Goal: Task Accomplishment & Management: Use online tool/utility

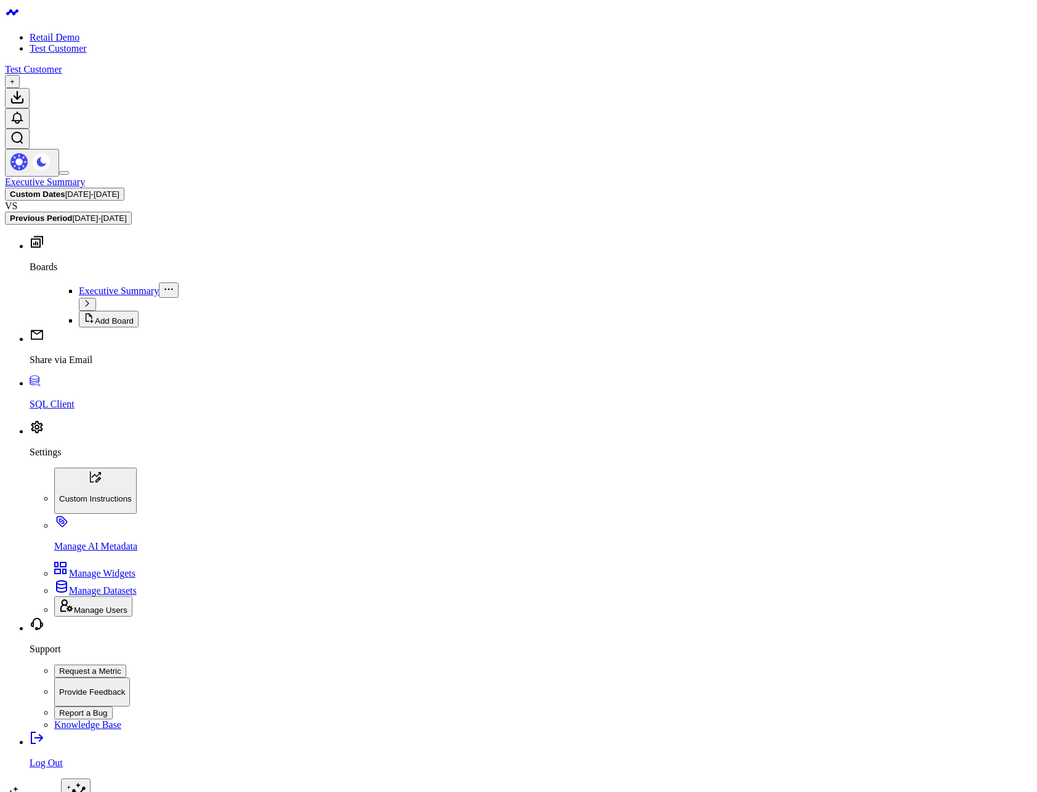
click at [40, 32] on link "Retail Demo" at bounding box center [55, 37] width 50 height 10
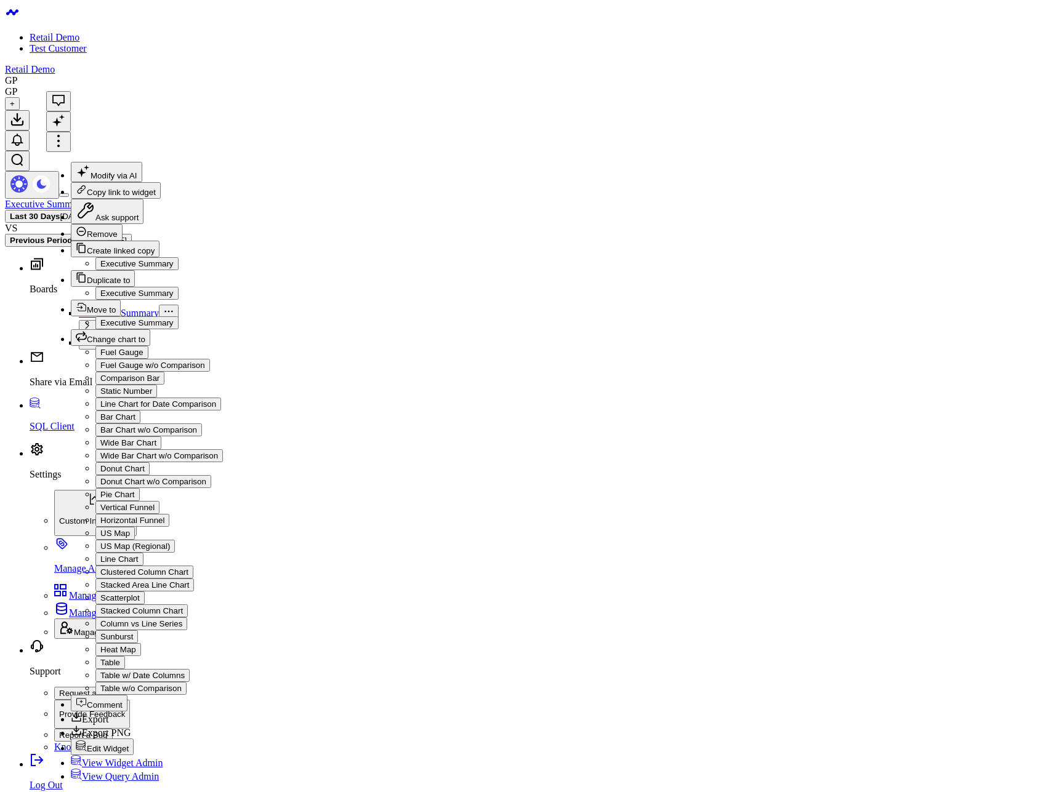
drag, startPoint x: 679, startPoint y: 440, endPoint x: 477, endPoint y: 225, distance: 295.3
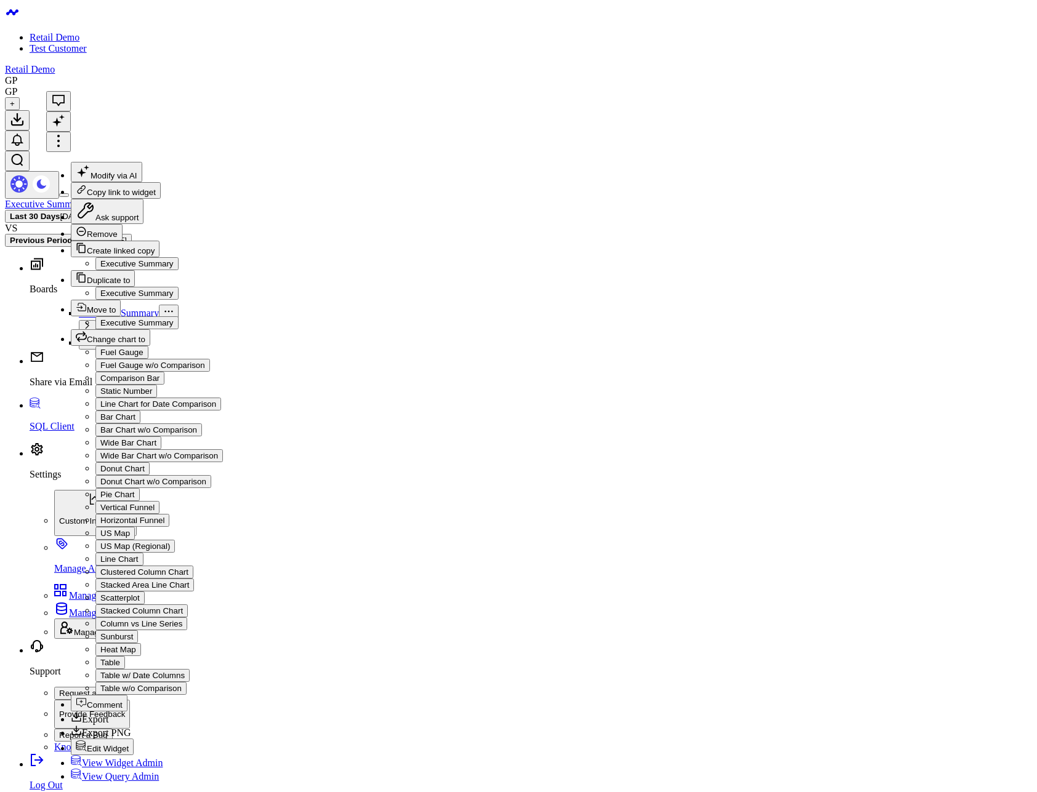
drag, startPoint x: 666, startPoint y: 387, endPoint x: 574, endPoint y: 353, distance: 97.0
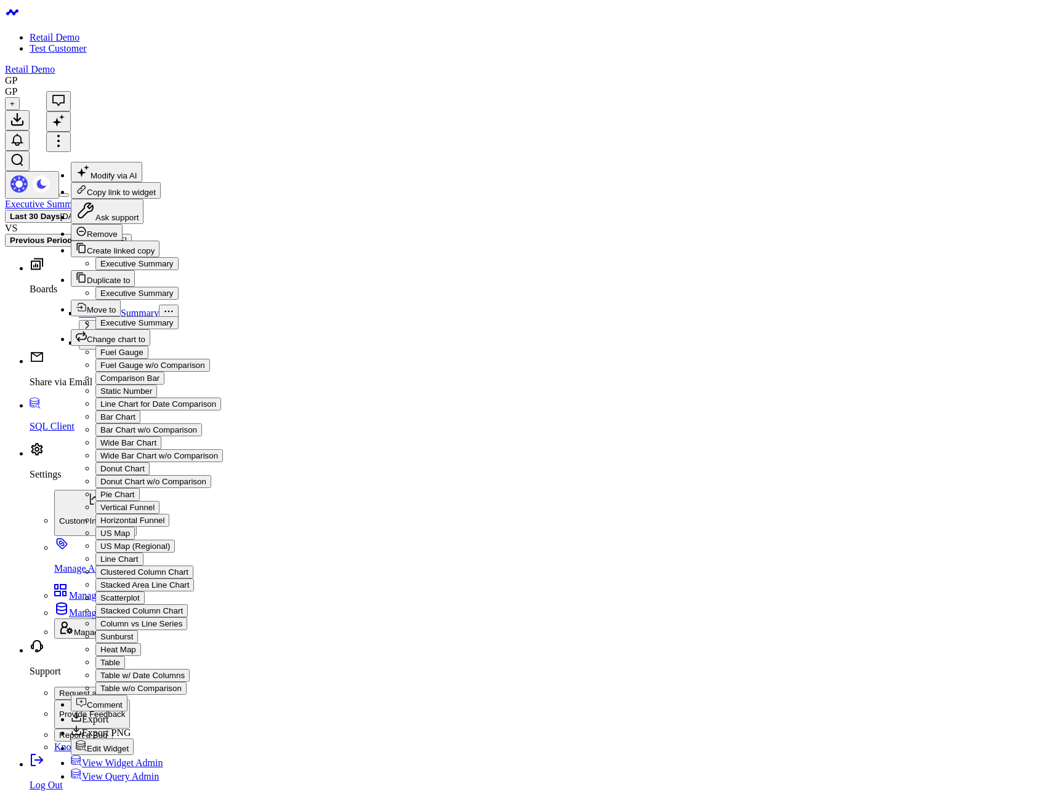
drag, startPoint x: 425, startPoint y: 445, endPoint x: 483, endPoint y: 762, distance: 322.3
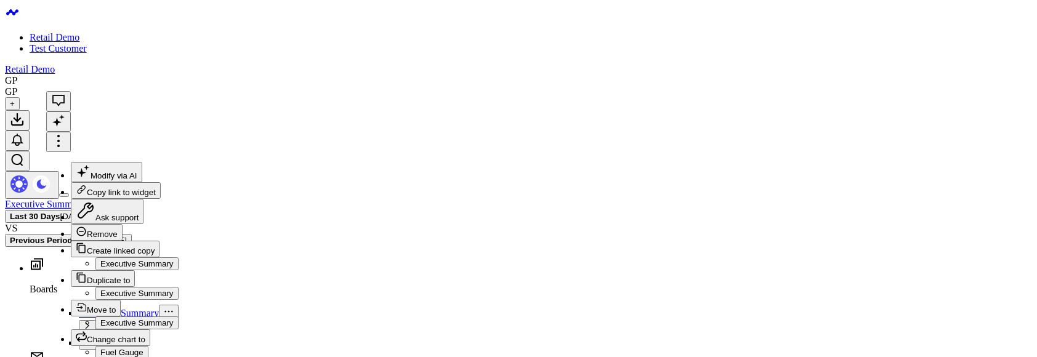
scroll to position [193, 0]
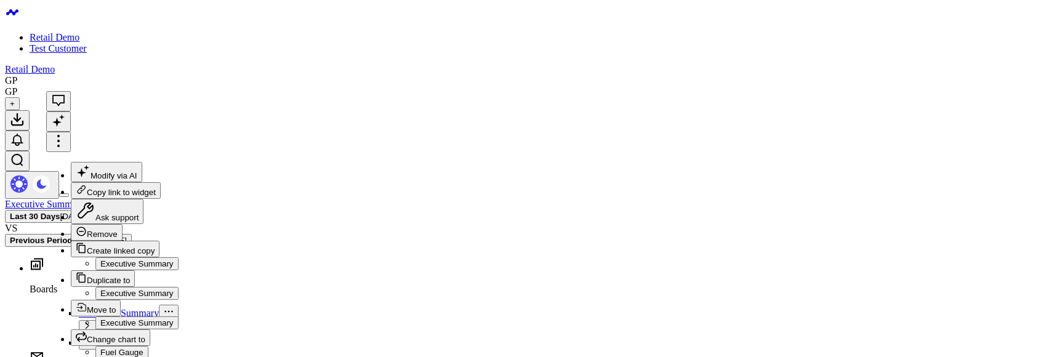
scroll to position [246, 0]
drag, startPoint x: 570, startPoint y: 248, endPoint x: 742, endPoint y: 246, distance: 171.8
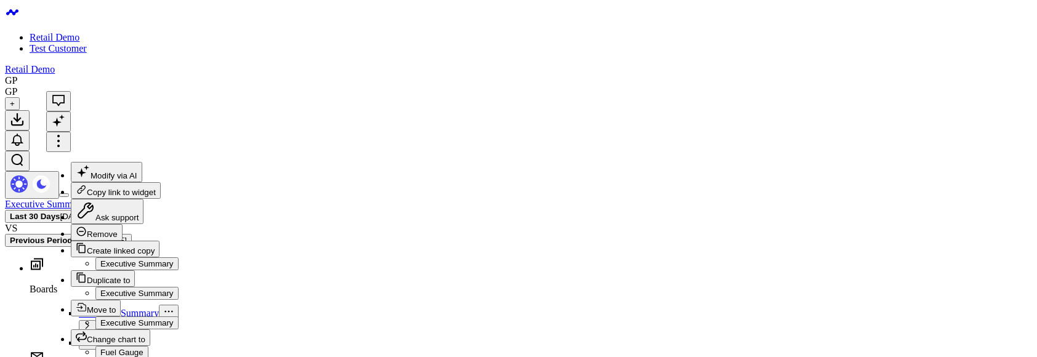
drag, startPoint x: 730, startPoint y: 102, endPoint x: 566, endPoint y: 106, distance: 163.8
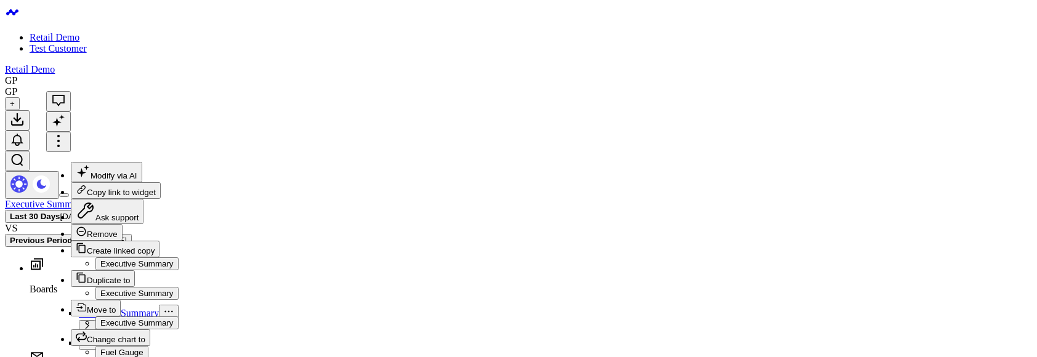
drag, startPoint x: 638, startPoint y: 104, endPoint x: 568, endPoint y: 98, distance: 69.8
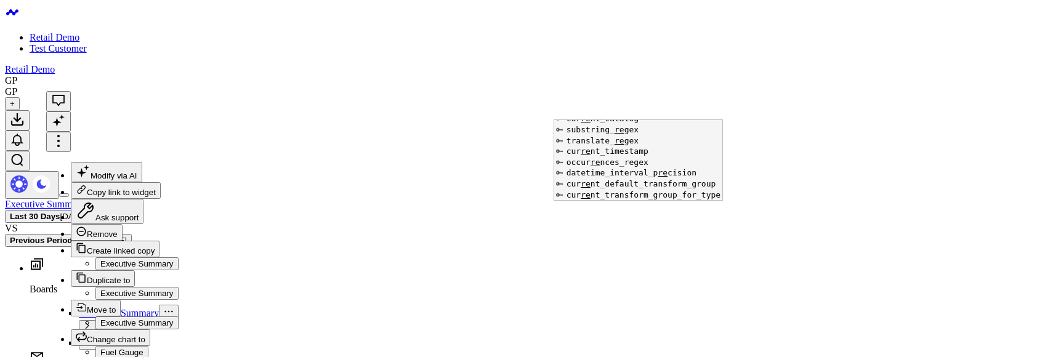
scroll to position [1425, 0]
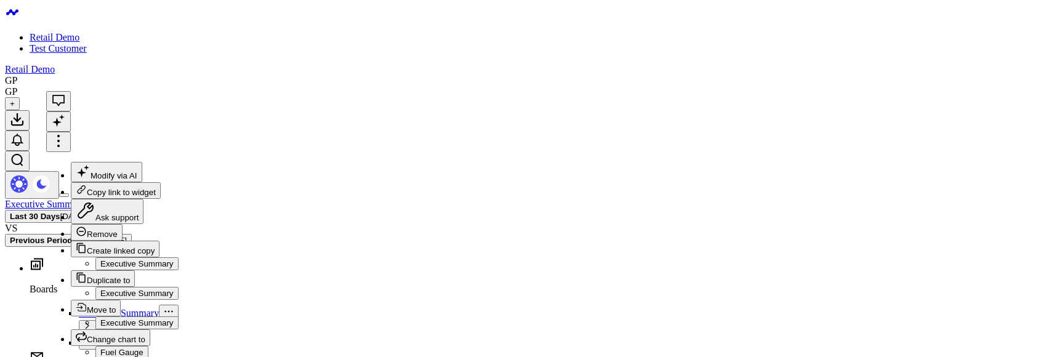
scroll to position [193, 0]
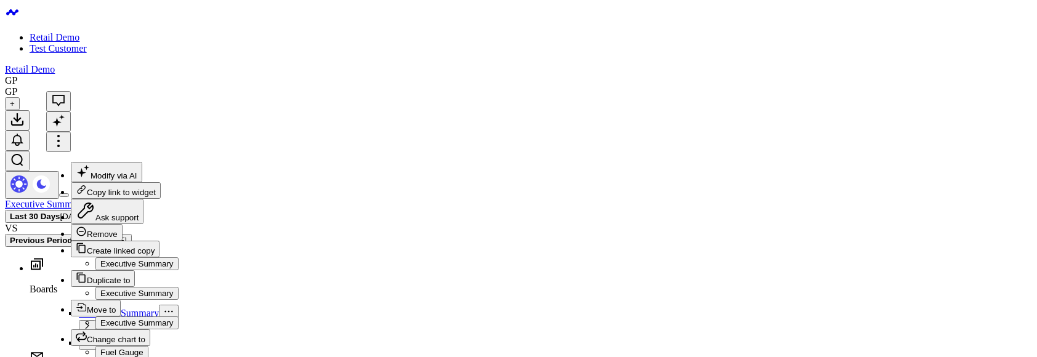
drag, startPoint x: 571, startPoint y: 325, endPoint x: 724, endPoint y: 320, distance: 152.8
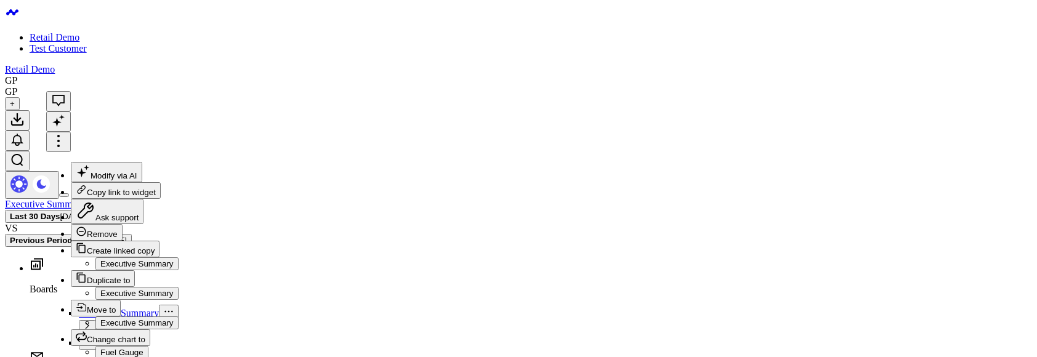
drag, startPoint x: 738, startPoint y: 249, endPoint x: 539, endPoint y: 249, distance: 198.3
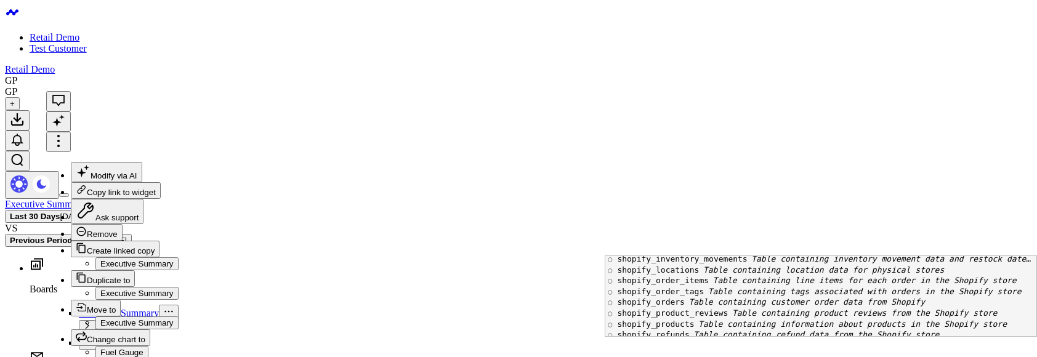
scroll to position [148, 0]
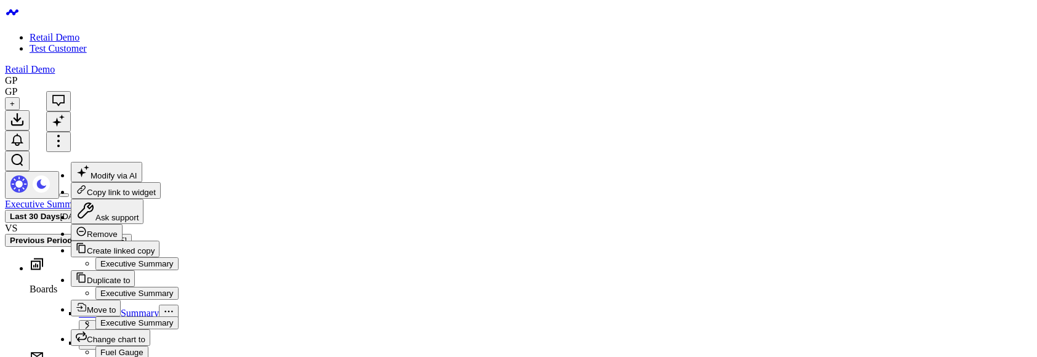
drag, startPoint x: 635, startPoint y: 238, endPoint x: 575, endPoint y: 148, distance: 107.4
drag, startPoint x: 630, startPoint y: 151, endPoint x: 590, endPoint y: 153, distance: 40.1
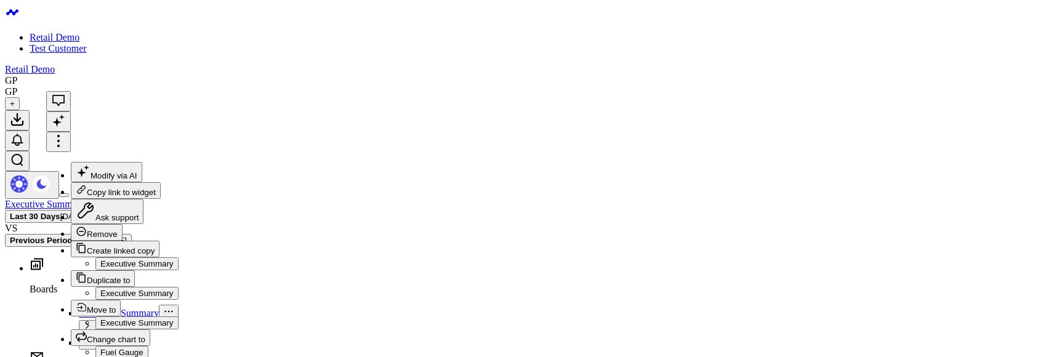
drag, startPoint x: 687, startPoint y: 147, endPoint x: 664, endPoint y: 156, distance: 25.2
drag, startPoint x: 657, startPoint y: 152, endPoint x: 627, endPoint y: 153, distance: 29.6
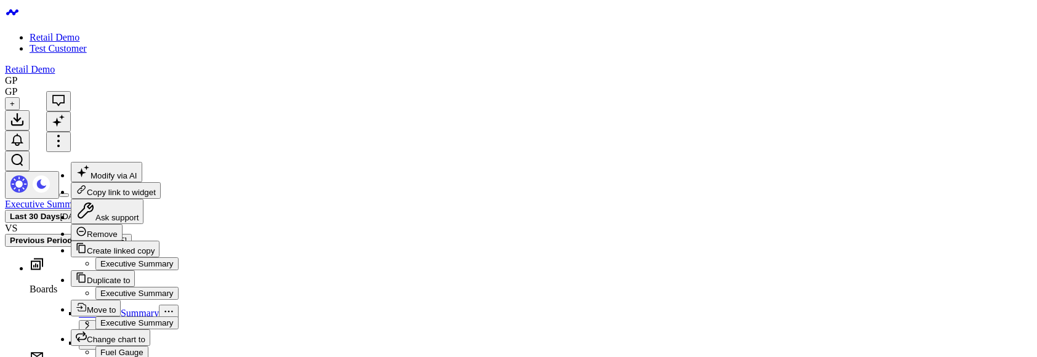
scroll to position [246, 0]
drag, startPoint x: 634, startPoint y: 241, endPoint x: 581, endPoint y: 157, distance: 99.1
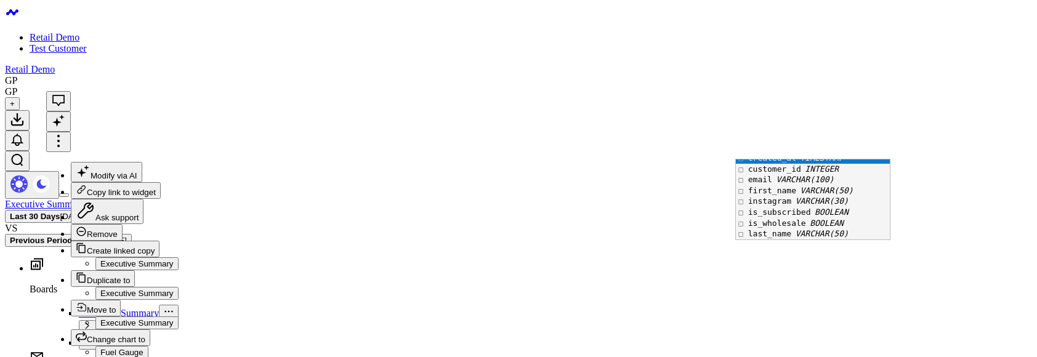
scroll to position [36, 0]
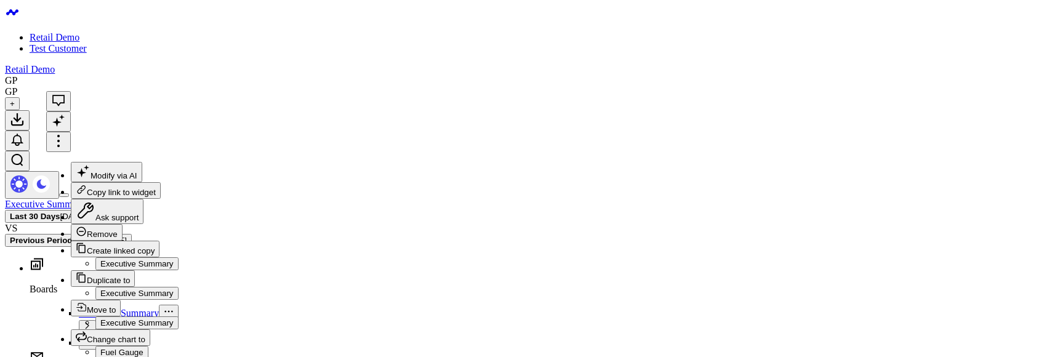
scroll to position [193, 0]
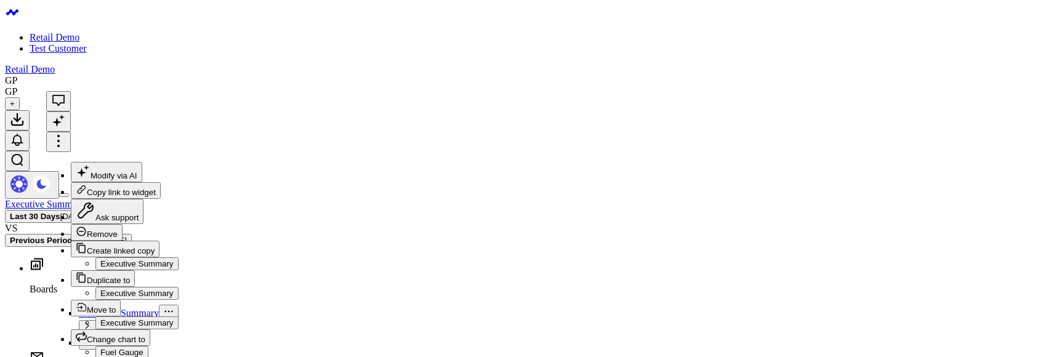
drag, startPoint x: 731, startPoint y: 256, endPoint x: 525, endPoint y: 252, distance: 206.9
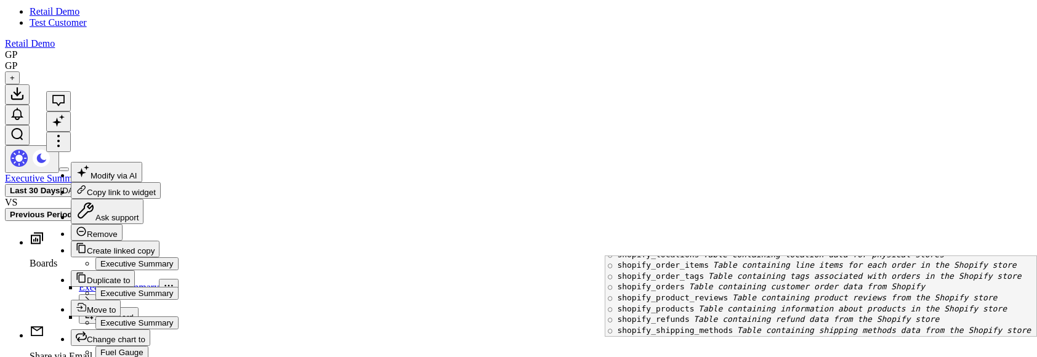
scroll to position [46, 0]
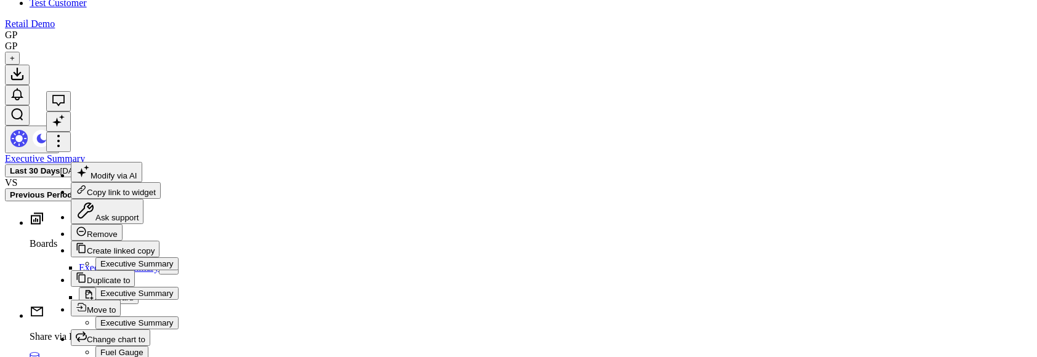
drag, startPoint x: 580, startPoint y: 150, endPoint x: 651, endPoint y: 237, distance: 112.4
drag, startPoint x: 699, startPoint y: 181, endPoint x: 612, endPoint y: 323, distance: 167.0
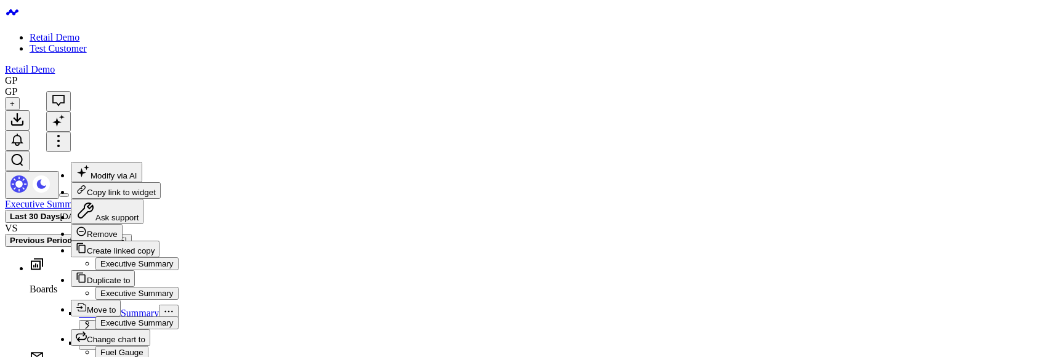
scroll to position [193, 0]
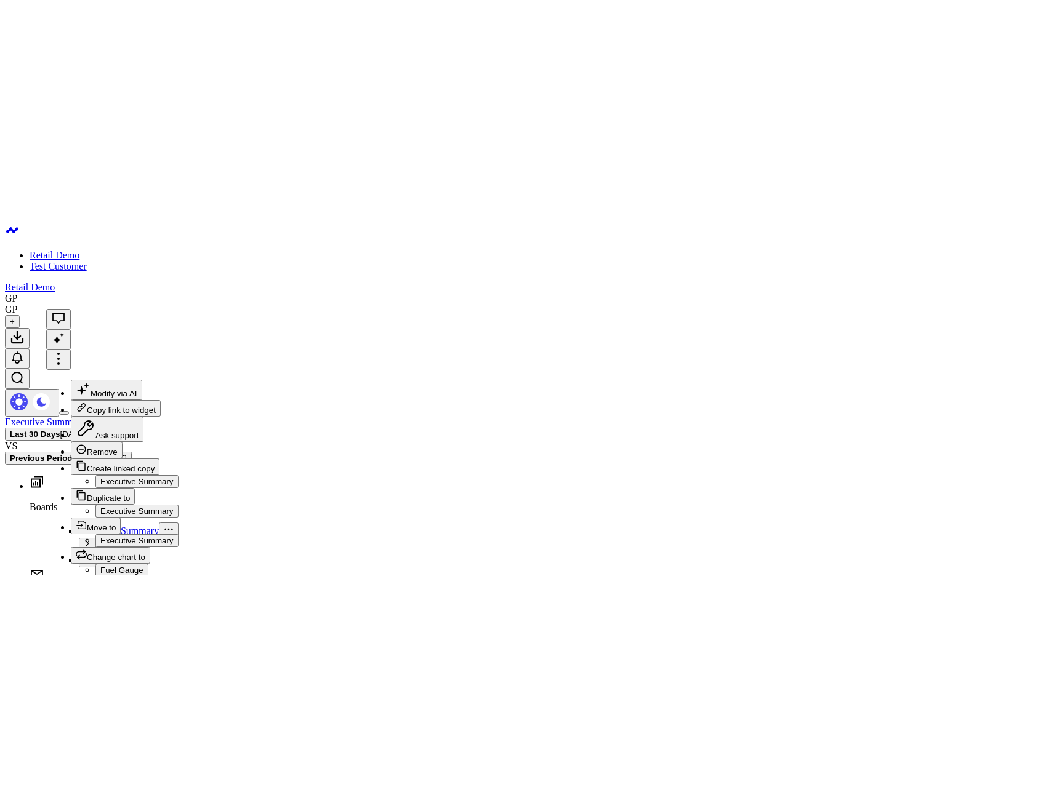
scroll to position [0, 0]
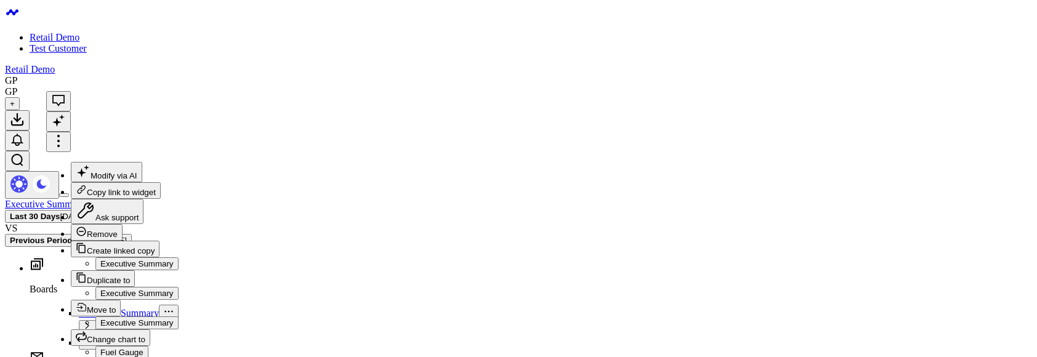
scroll to position [222, 0]
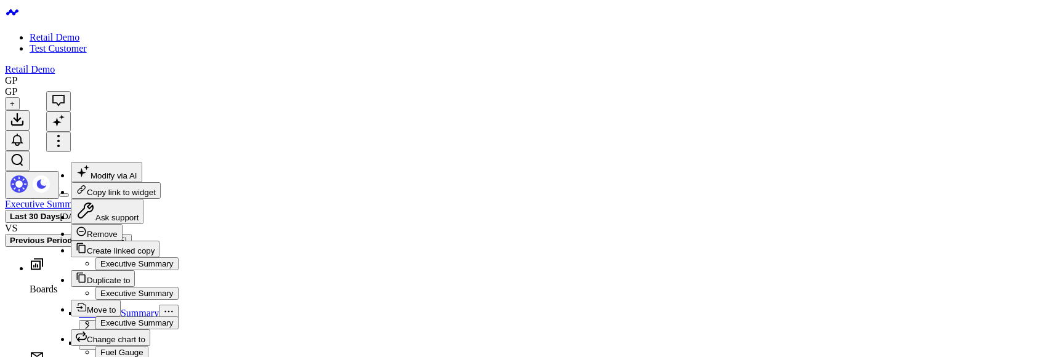
scroll to position [0, 0]
drag, startPoint x: 650, startPoint y: 201, endPoint x: 638, endPoint y: 190, distance: 16.2
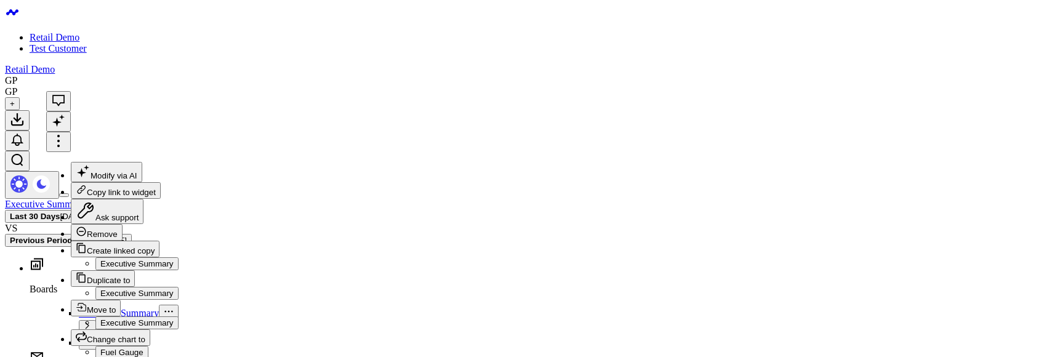
drag, startPoint x: 720, startPoint y: 234, endPoint x: 639, endPoint y: 230, distance: 81.4
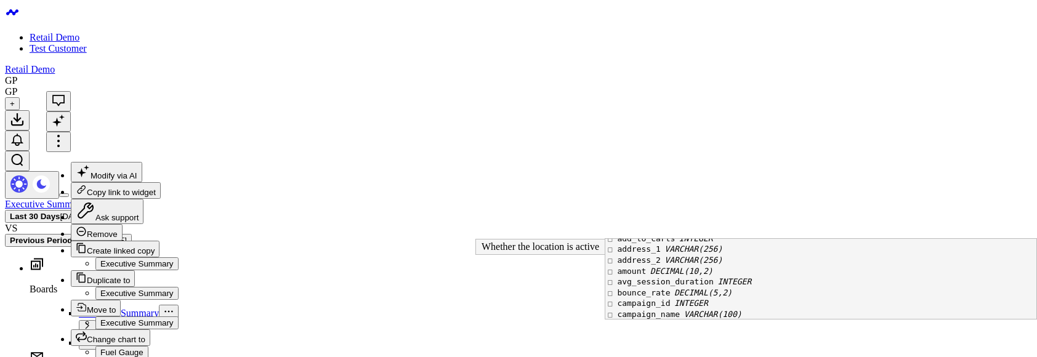
scroll to position [0, 0]
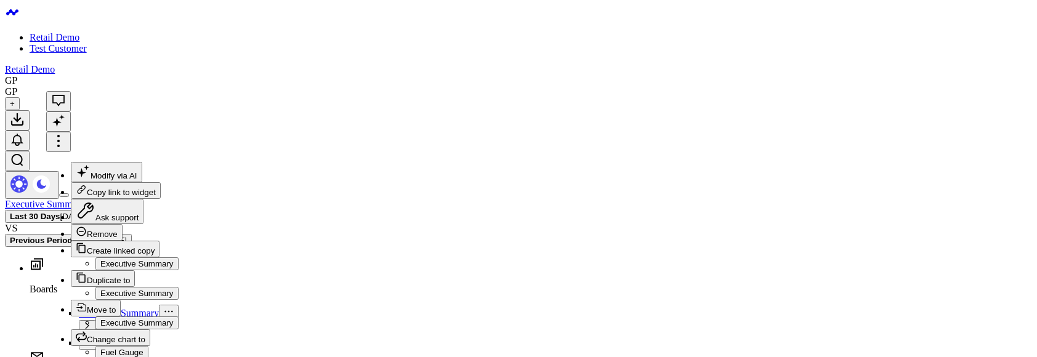
scroll to position [172, 0]
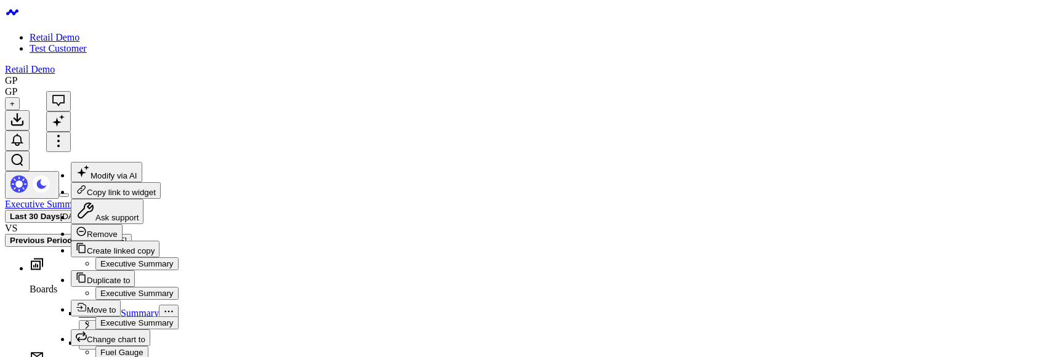
scroll to position [246, 0]
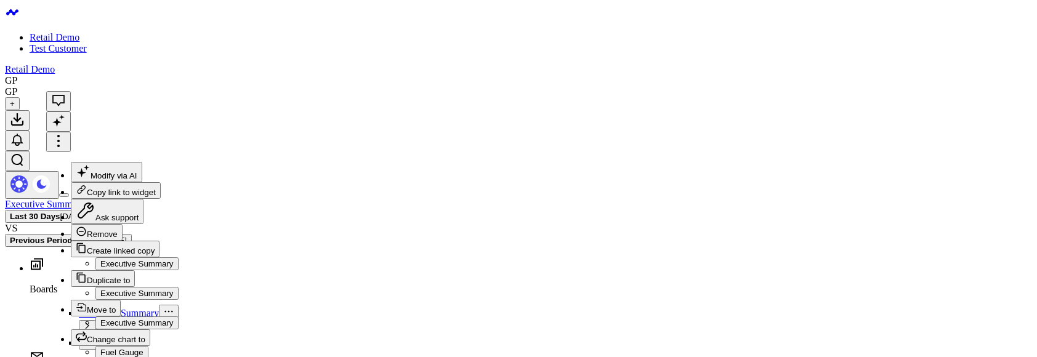
scroll to position [148, 0]
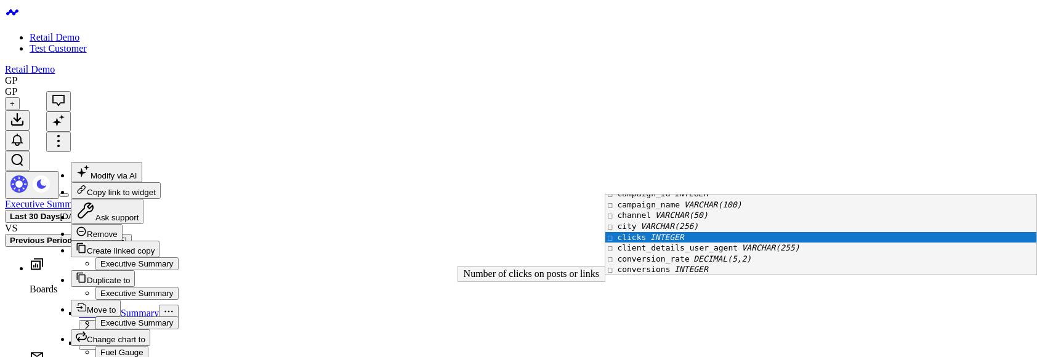
scroll to position [97, 0]
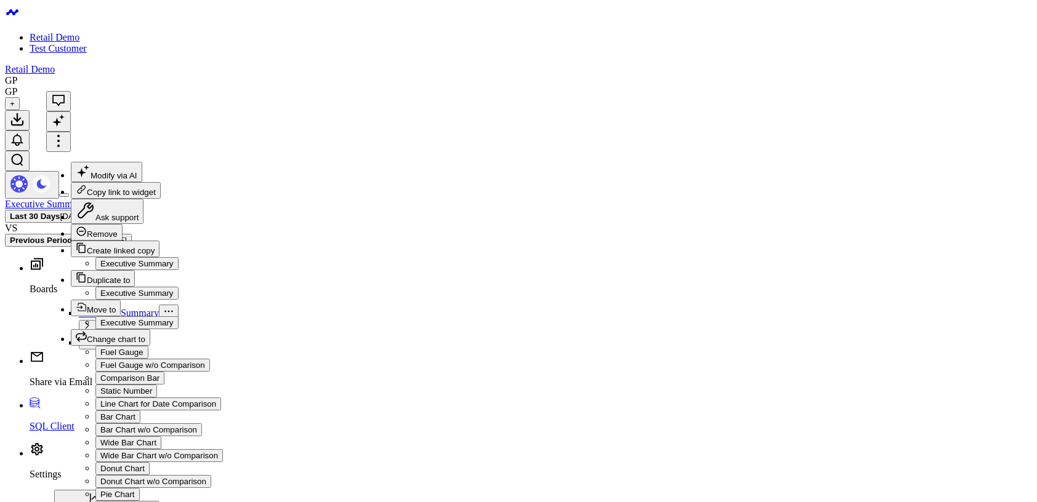
scroll to position [47, 0]
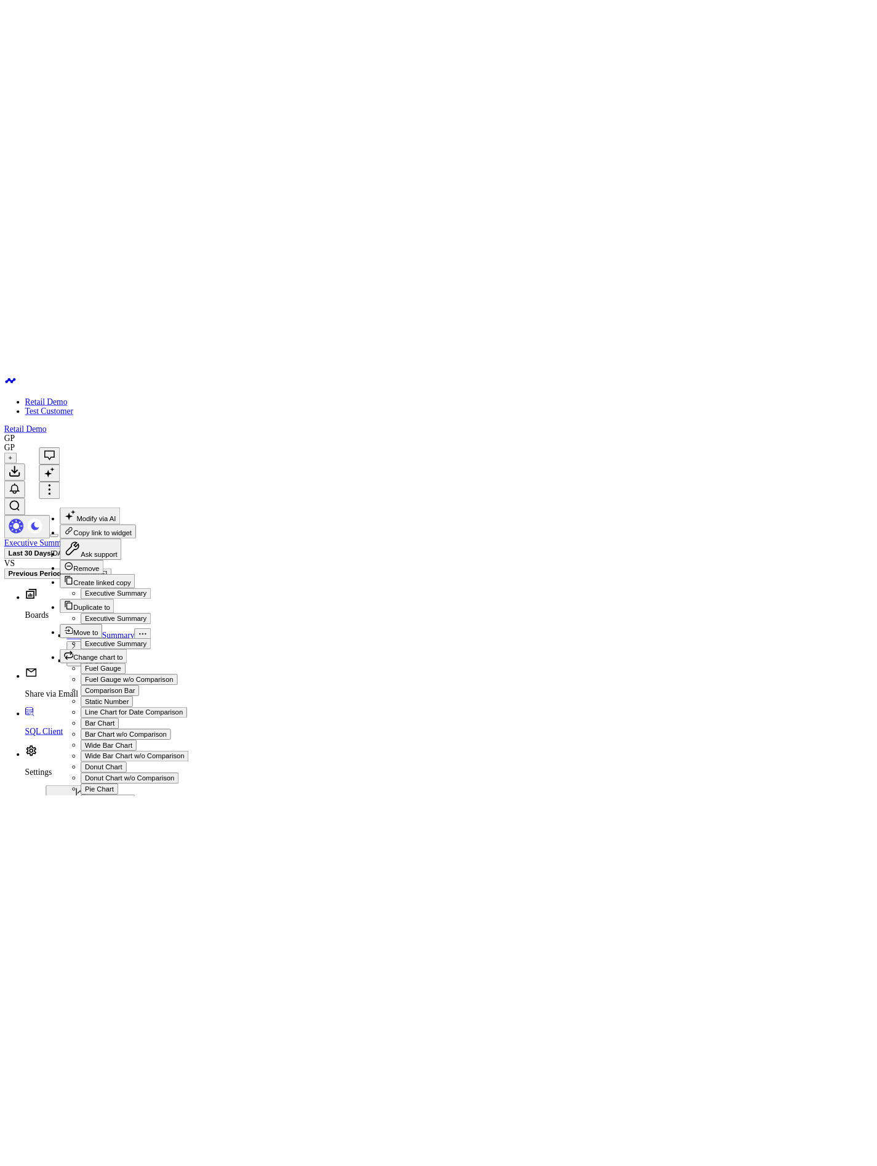
scroll to position [101, 0]
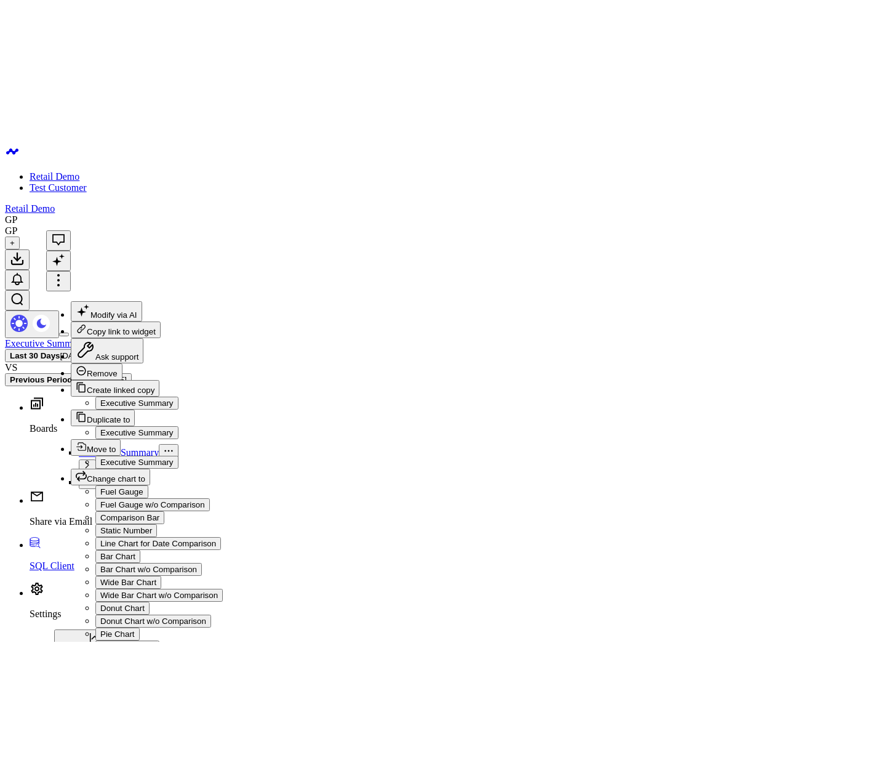
scroll to position [0, 0]
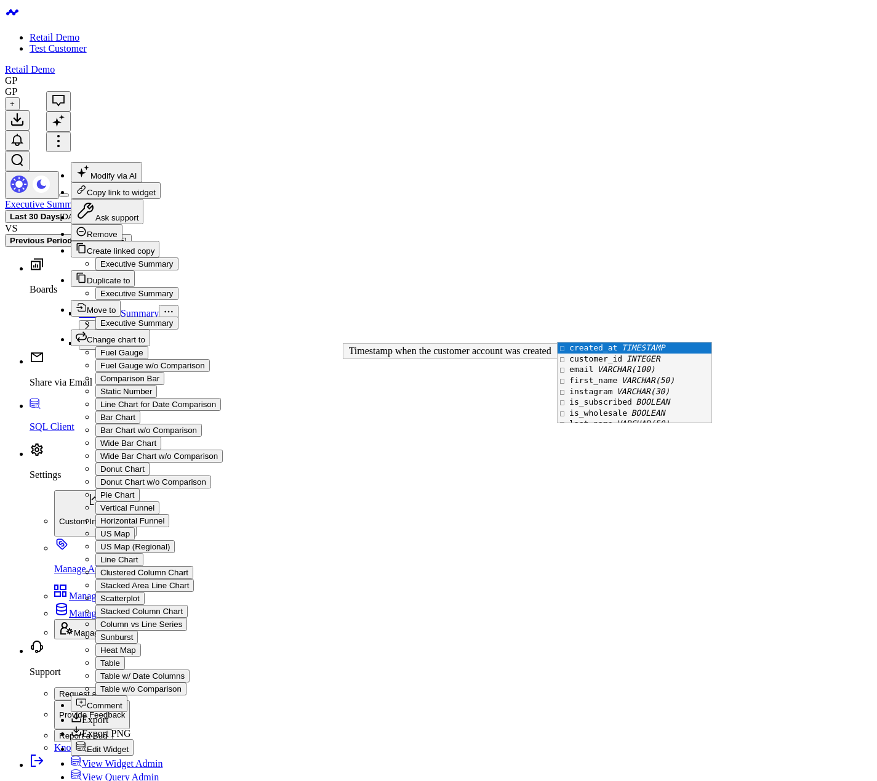
scroll to position [36, 0]
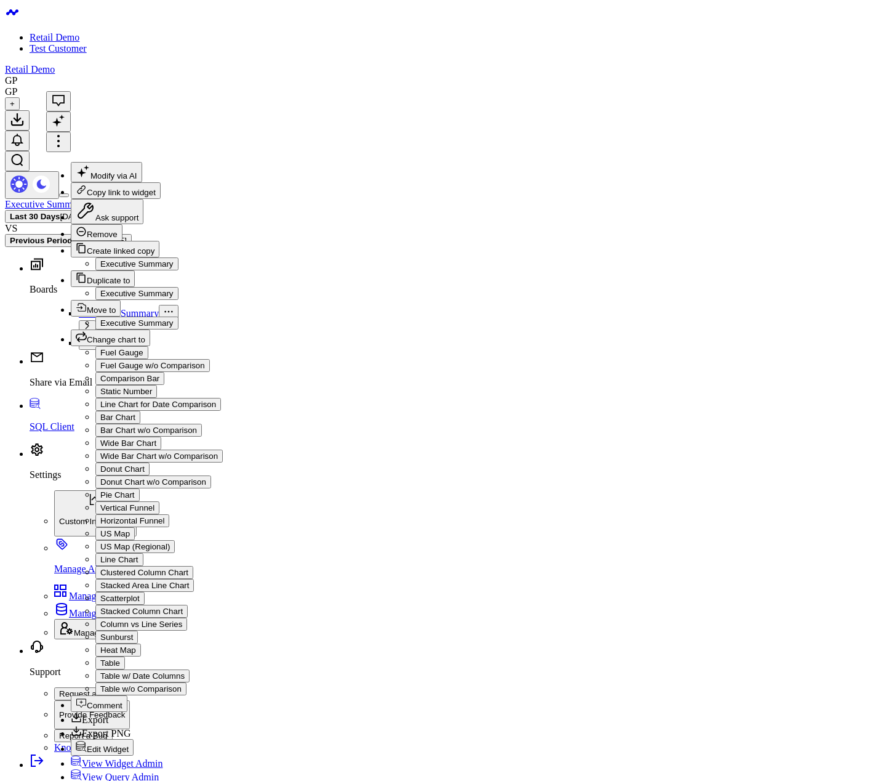
drag, startPoint x: 567, startPoint y: 392, endPoint x: 431, endPoint y: 246, distance: 199.5
copy div "SELECT customer_id, email, first_name, last_name, instagram, is_subscribed, is_…"
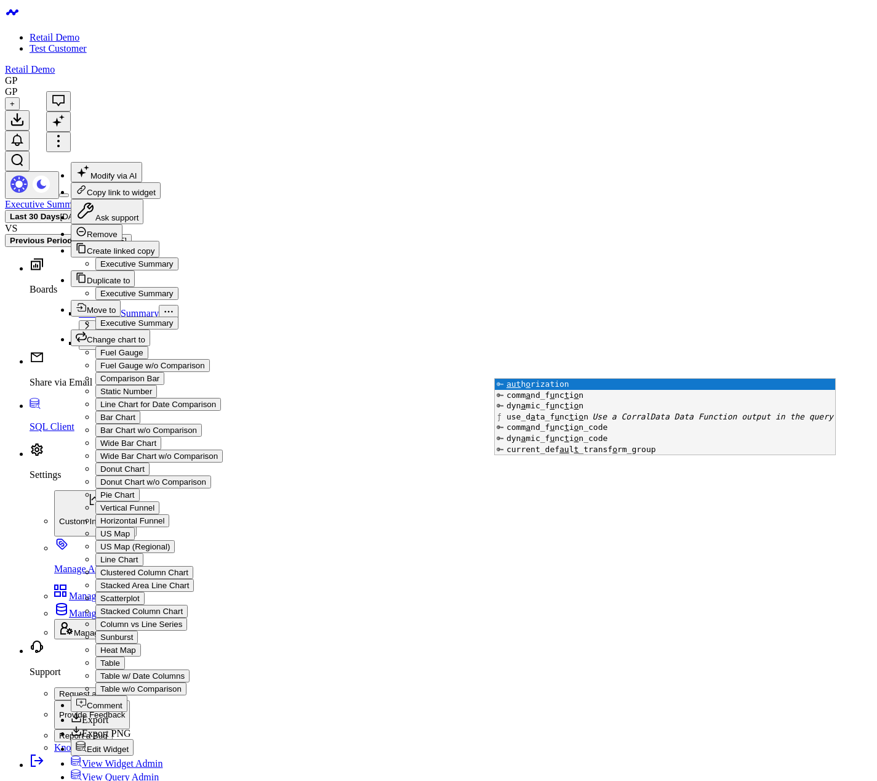
drag, startPoint x: 595, startPoint y: 332, endPoint x: 598, endPoint y: 363, distance: 31.5
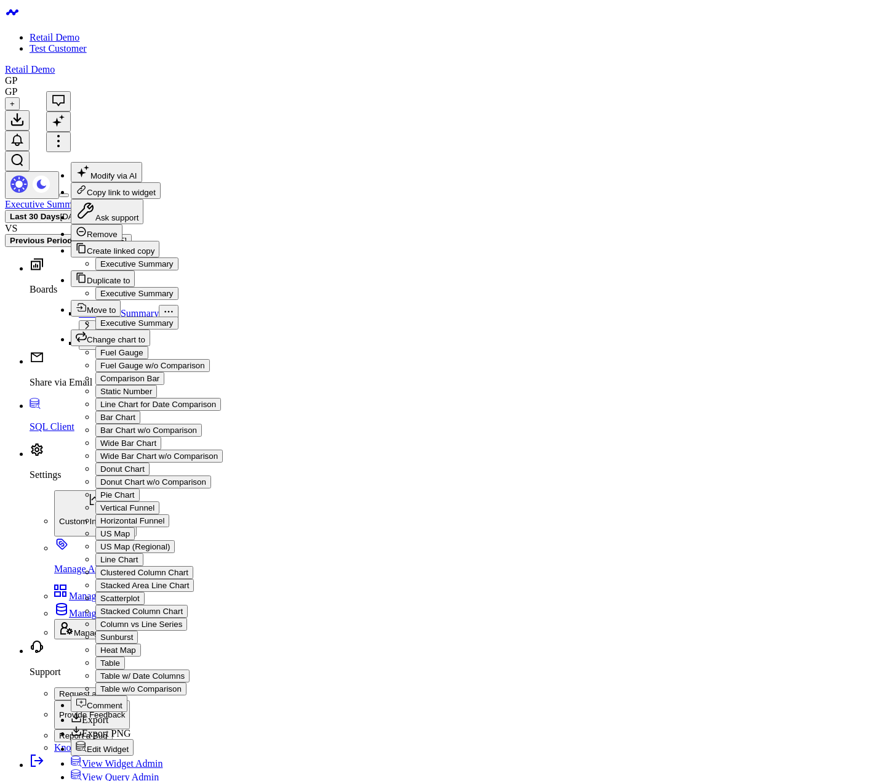
drag, startPoint x: 568, startPoint y: 410, endPoint x: 429, endPoint y: 241, distance: 218.7
copy div "SELECT customer_id, email, first_name, last_name, instagram, is_subscribed, is_…"
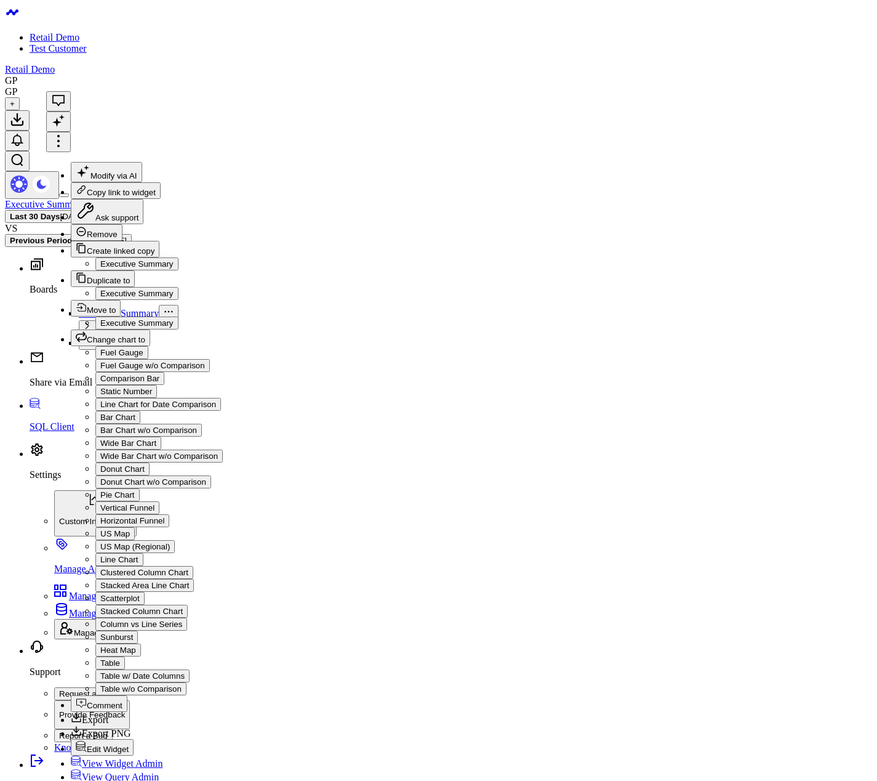
drag, startPoint x: 732, startPoint y: 362, endPoint x: 530, endPoint y: 359, distance: 202.0
drag, startPoint x: 539, startPoint y: 390, endPoint x: 464, endPoint y: 351, distance: 84.8
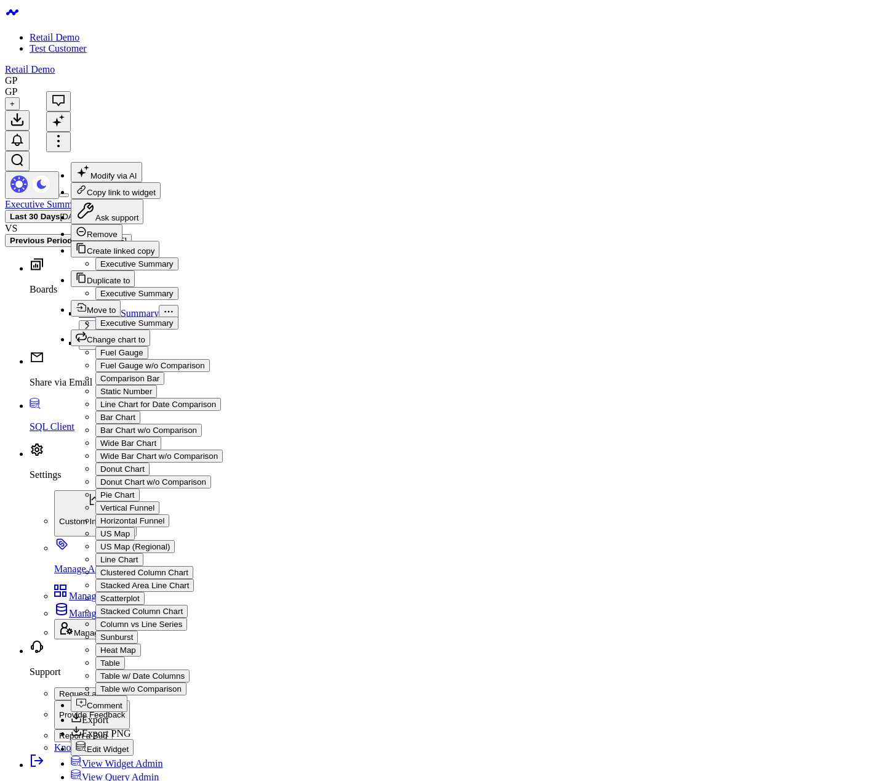
drag, startPoint x: 521, startPoint y: 383, endPoint x: 470, endPoint y: 363, distance: 55.0
copy div "FROM retail_demo.shopify_customers INNER JOIN shopify_customers. LIMIT 3 ;"
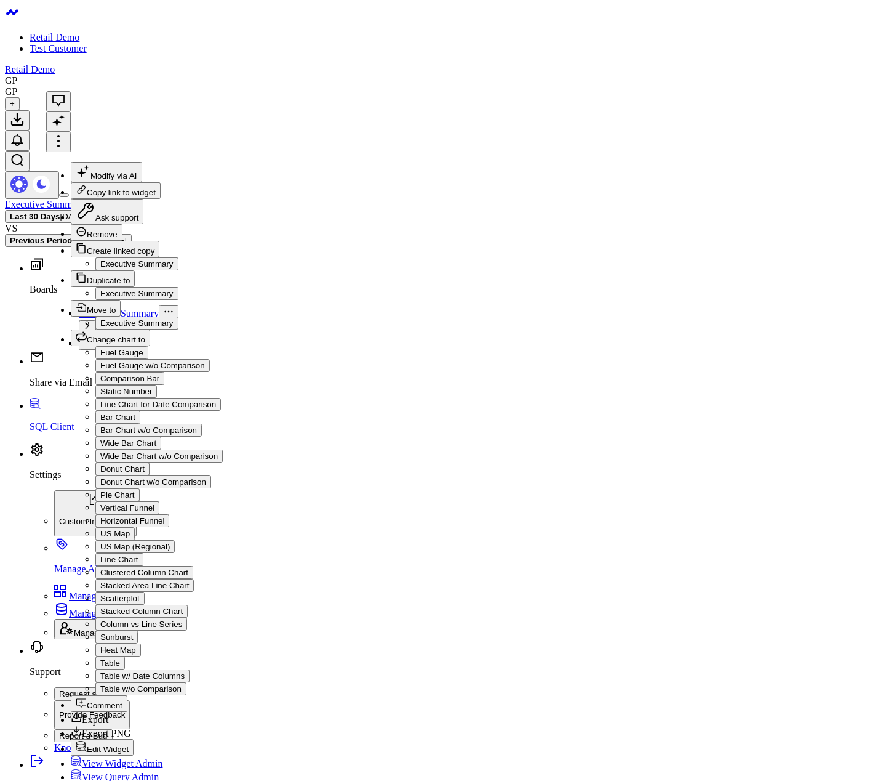
drag, startPoint x: 531, startPoint y: 357, endPoint x: 631, endPoint y: 362, distance: 99.9
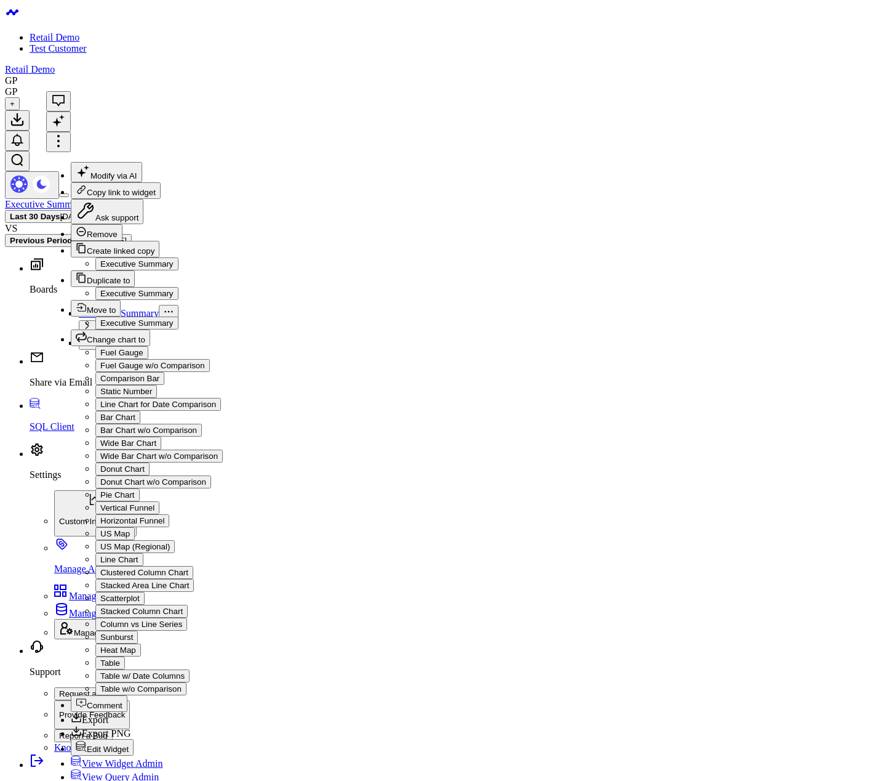
drag, startPoint x: 663, startPoint y: 363, endPoint x: 539, endPoint y: 365, distance: 123.8
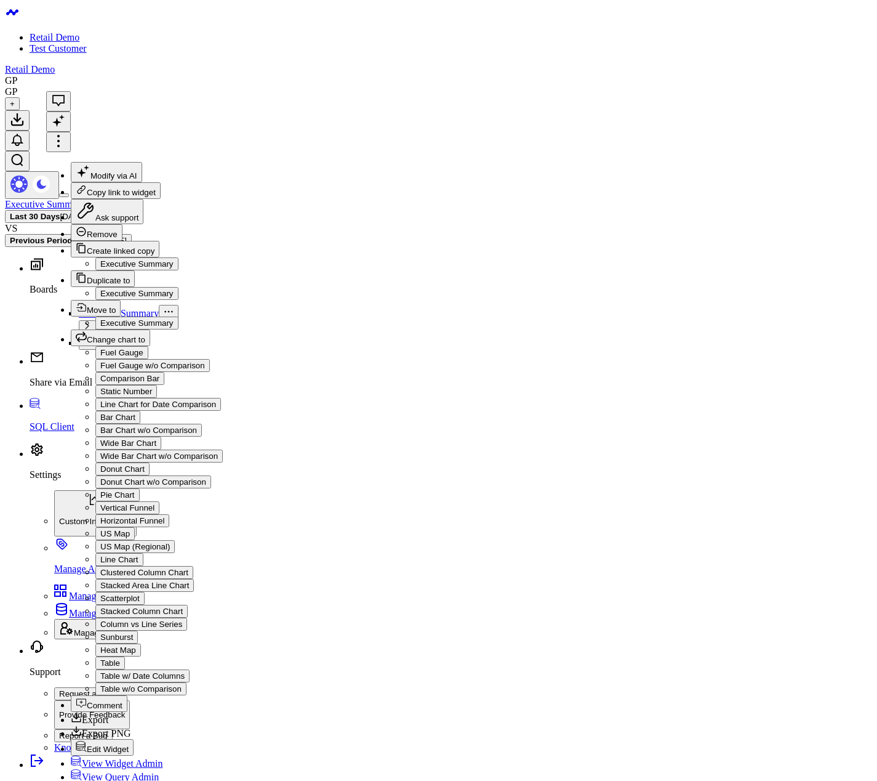
drag, startPoint x: 625, startPoint y: 386, endPoint x: 454, endPoint y: 350, distance: 174.2
copy div "FROM retail_demo.shopify_customers INNER JOIN retail_demo.shopify_orders. LIMIT…"
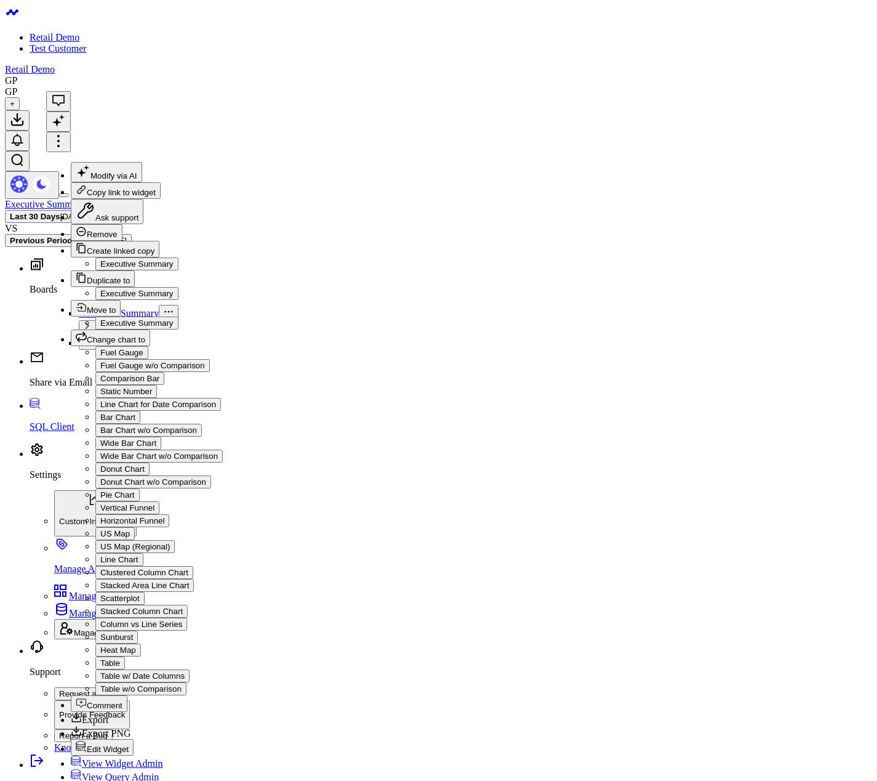
drag, startPoint x: 695, startPoint y: 376, endPoint x: 424, endPoint y: 350, distance: 271.5
copy div "FROM retail_demo.shopify_customers INNER JOIN shopify_abandoned_checkouts. LIMI…"
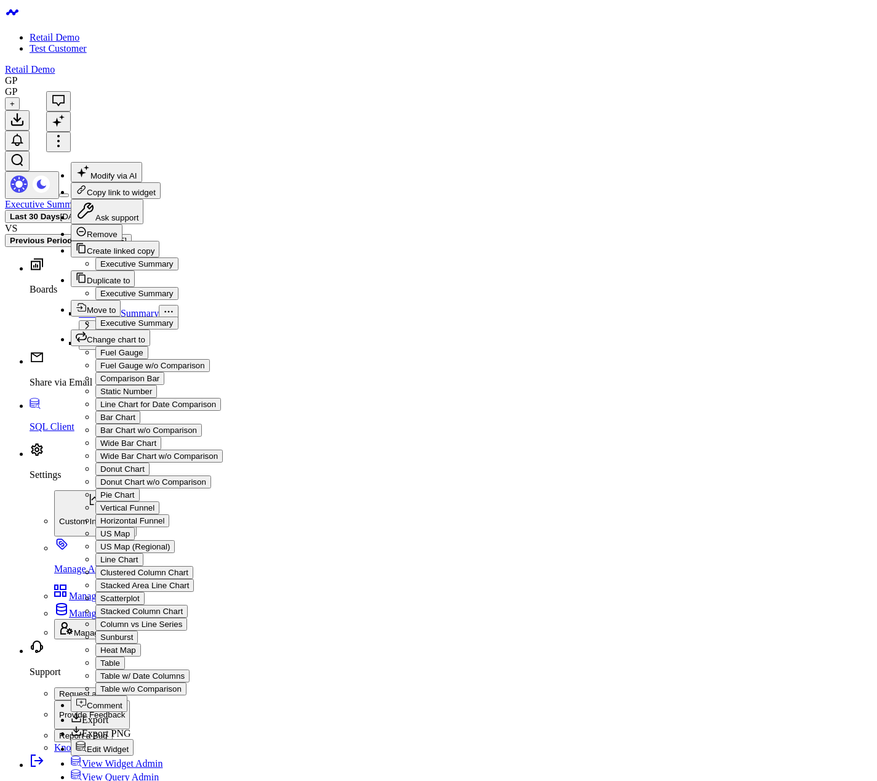
drag, startPoint x: 534, startPoint y: 419, endPoint x: 424, endPoint y: 188, distance: 255.6
copy div "SELECT customer_id, email, first_name, last_name, instagram, is_subscribed, is_…"
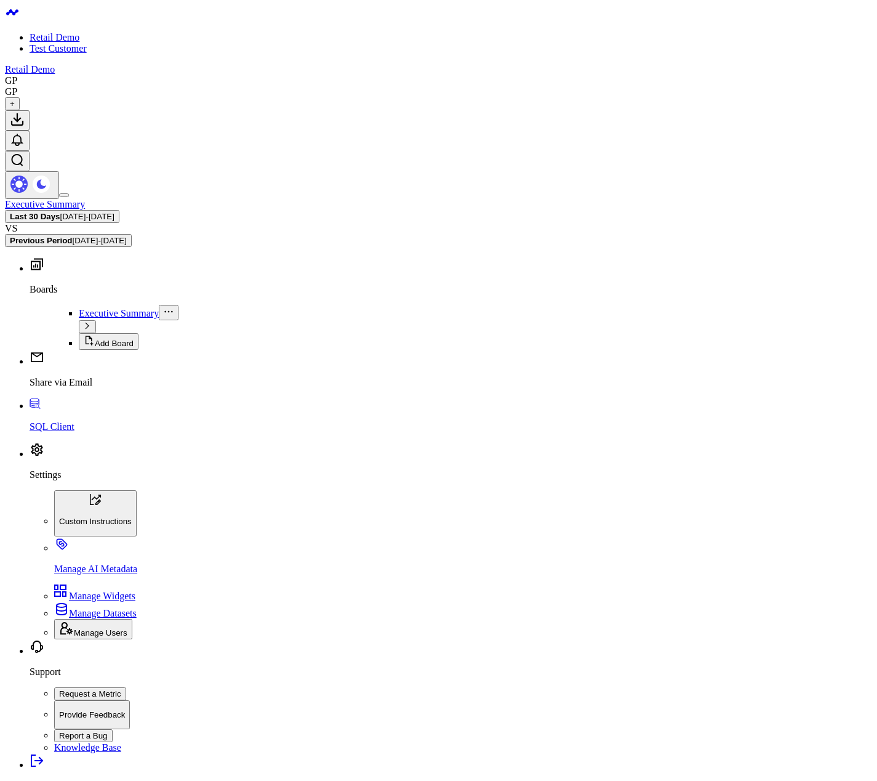
click at [531, 459] on body "Retail Demo Test Customer Retail Demo GP GP + Executive Summary Last 30 Days 08…" at bounding box center [439, 777] width 868 height 1544
click at [437, 437] on body "Retail Demo Test Customer Retail Demo GP GP + Executive Summary Last 30 Days 08…" at bounding box center [439, 777] width 868 height 1544
click at [324, 611] on body "Retail Demo Test Customer Retail Demo GP GP + Executive Summary Last 30 Days 08…" at bounding box center [439, 777] width 868 height 1544
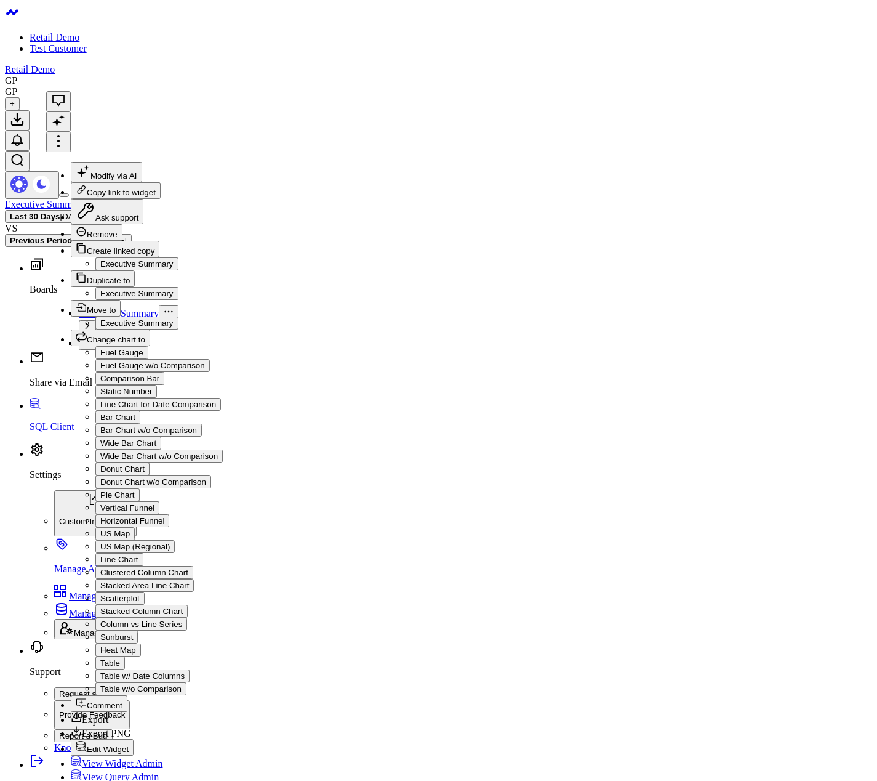
drag, startPoint x: 690, startPoint y: 356, endPoint x: 576, endPoint y: 360, distance: 113.3
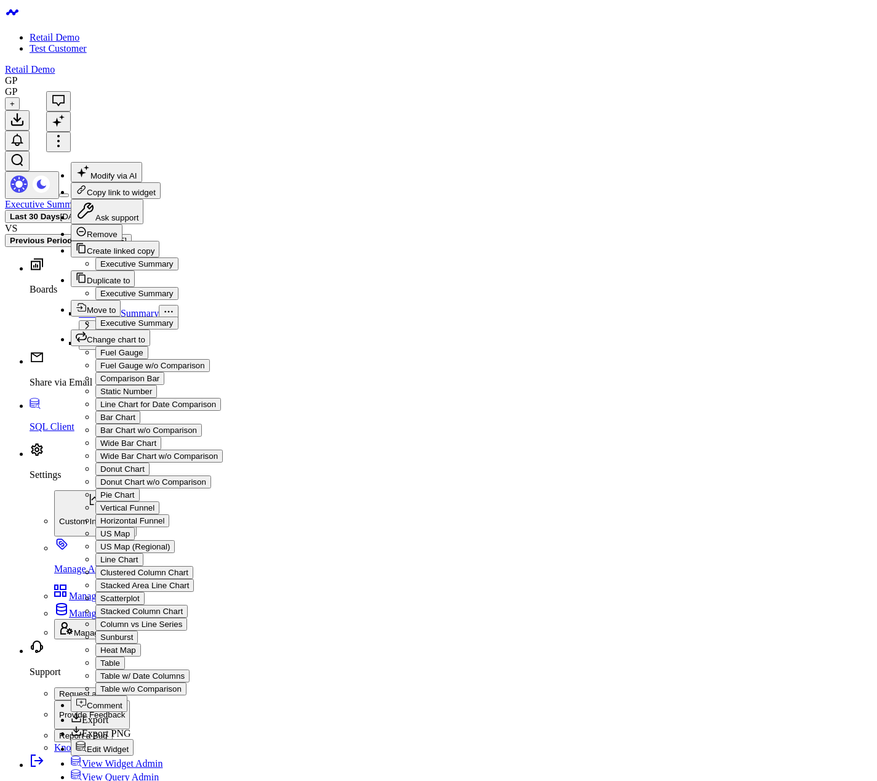
drag, startPoint x: 648, startPoint y: 345, endPoint x: 538, endPoint y: 345, distance: 109.6
